Goal: Communication & Community: Answer question/provide support

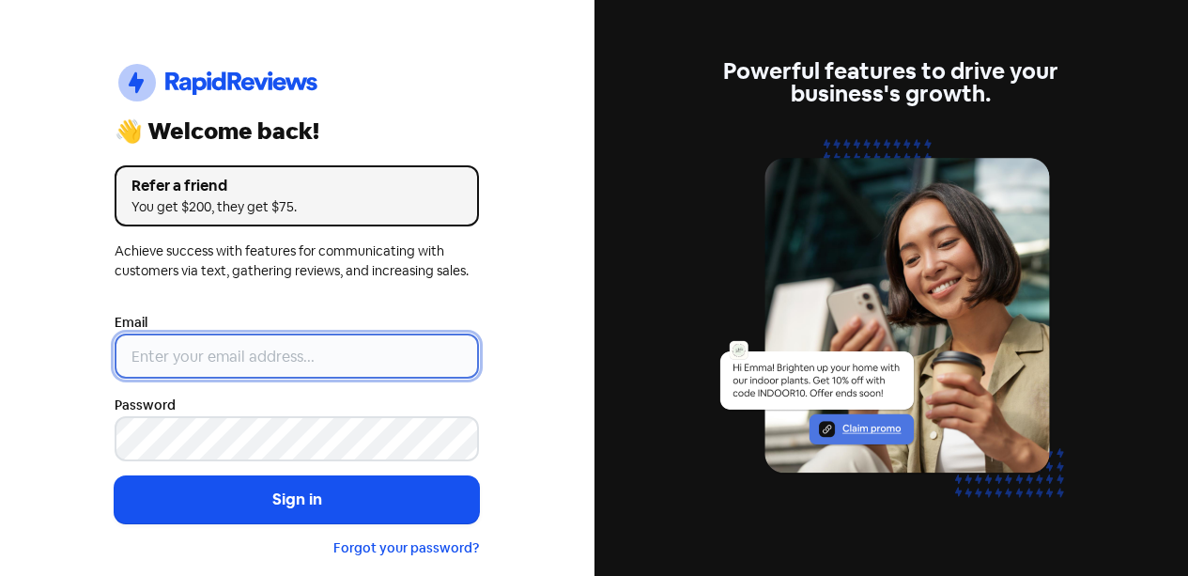
click at [281, 369] on input "email" at bounding box center [297, 355] width 364 height 45
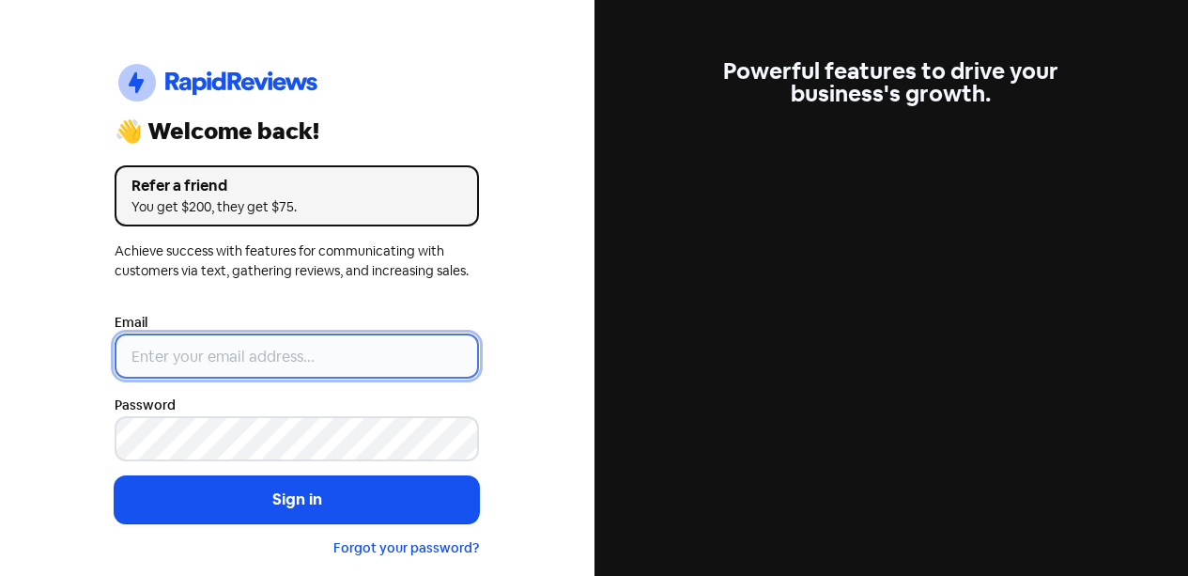
type input "[EMAIL_ADDRESS][DOMAIN_NAME]"
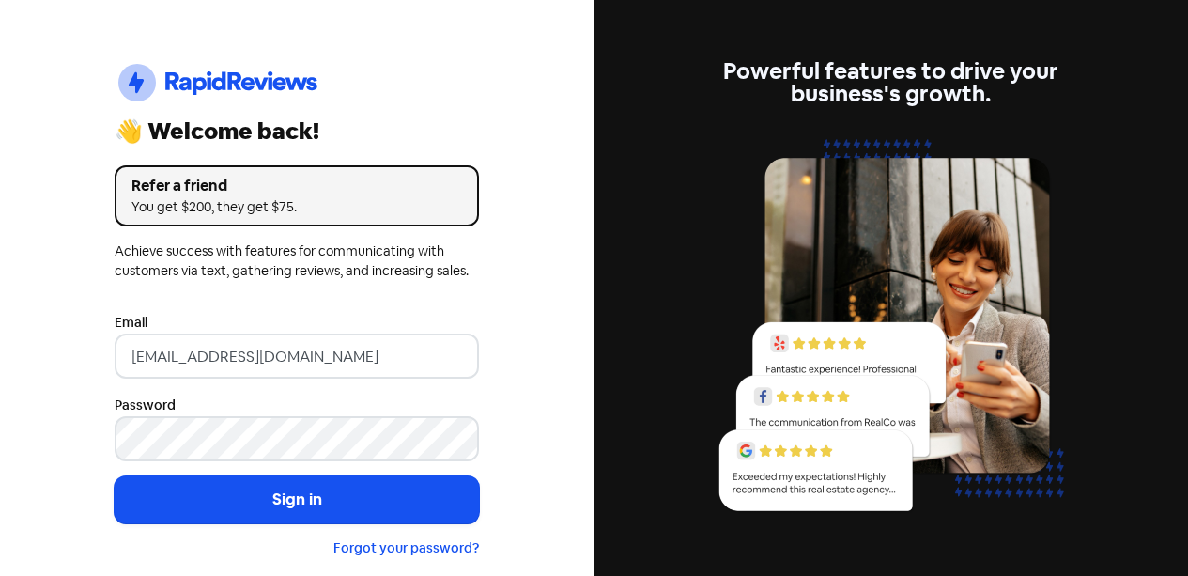
click at [420, 493] on button "Sign in" at bounding box center [297, 499] width 364 height 47
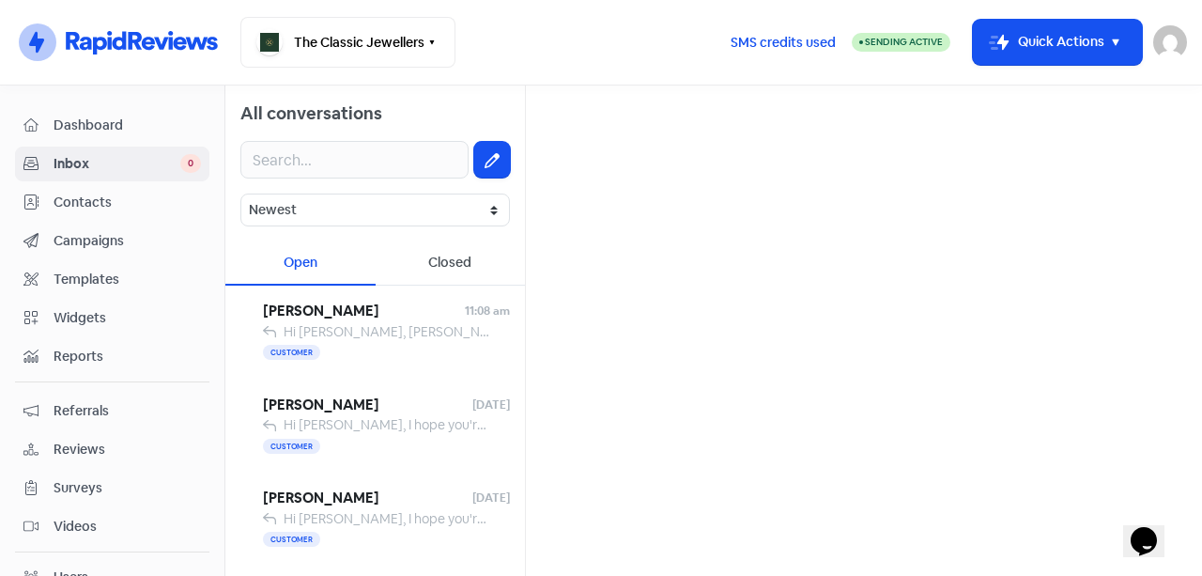
click at [416, 342] on div "Customer" at bounding box center [386, 353] width 247 height 23
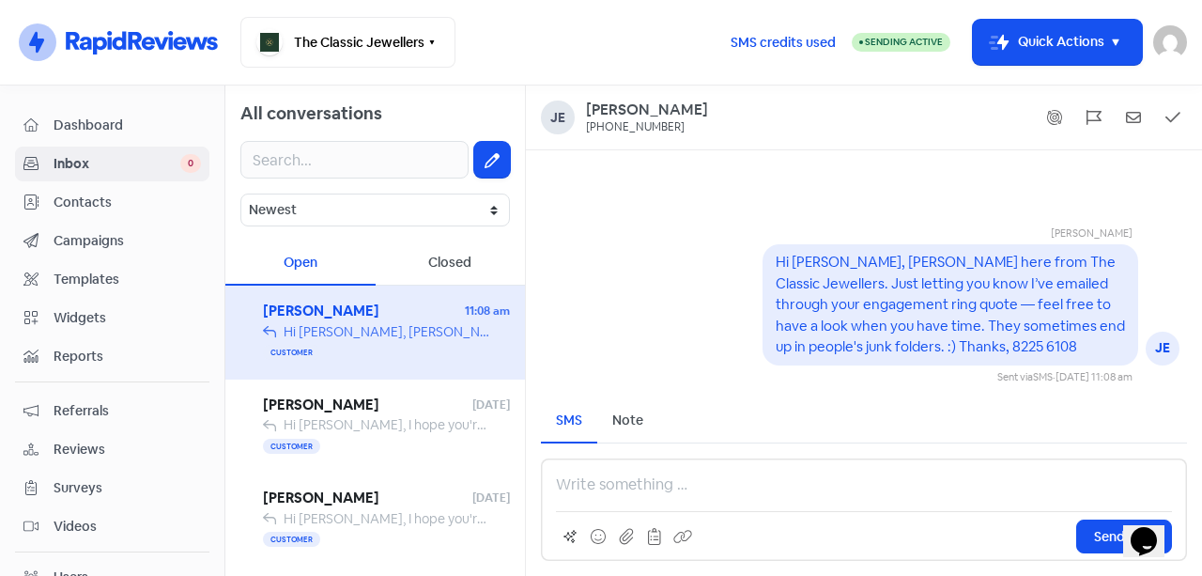
click at [384, 445] on div "Customer" at bounding box center [386, 446] width 247 height 23
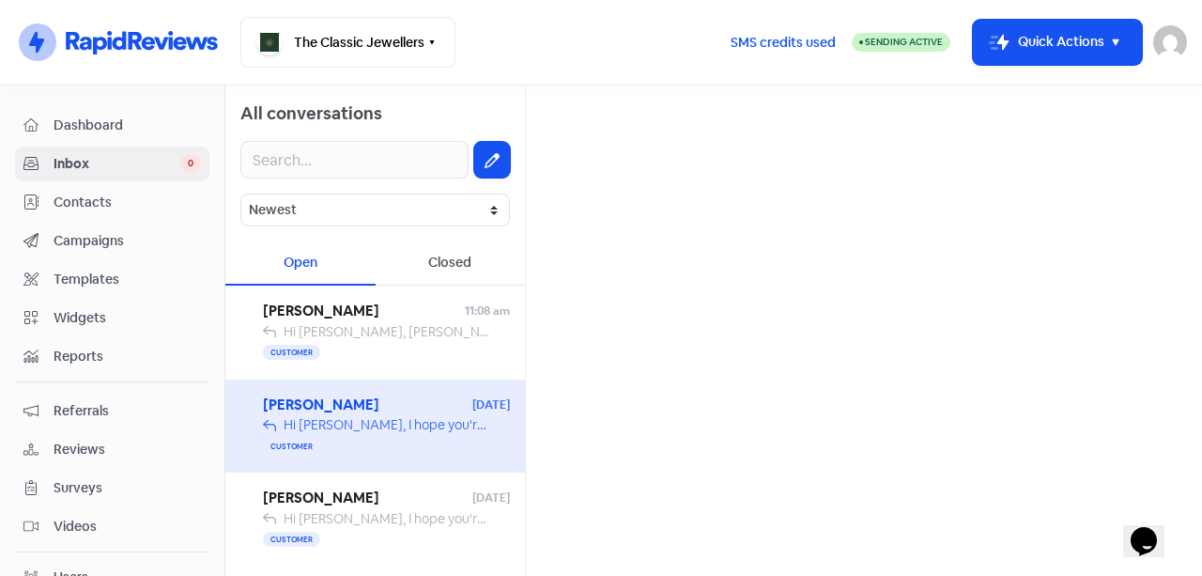
click at [399, 487] on div "[PERSON_NAME] [DATE] Hi [PERSON_NAME], I hope you're doing well! I am delighted…" at bounding box center [375, 519] width 300 height 94
